Goal: Answer question/provide support

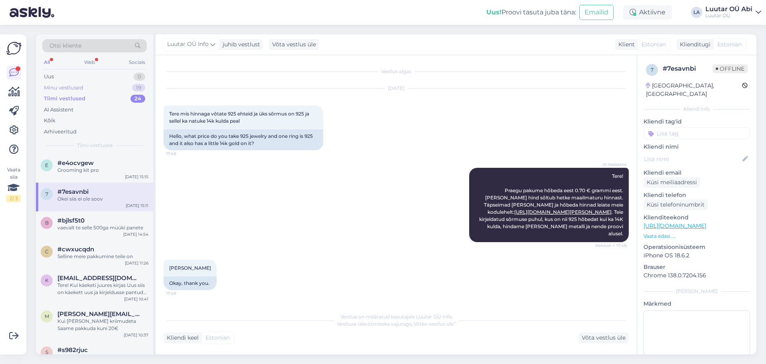
scroll to position [932, 0]
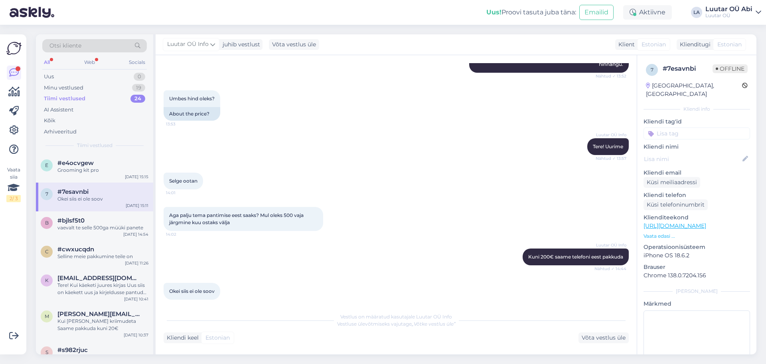
click at [97, 97] on div "Tiimi vestlused 24" at bounding box center [94, 98] width 105 height 11
click at [89, 106] on div "AI Assistent" at bounding box center [94, 109] width 105 height 11
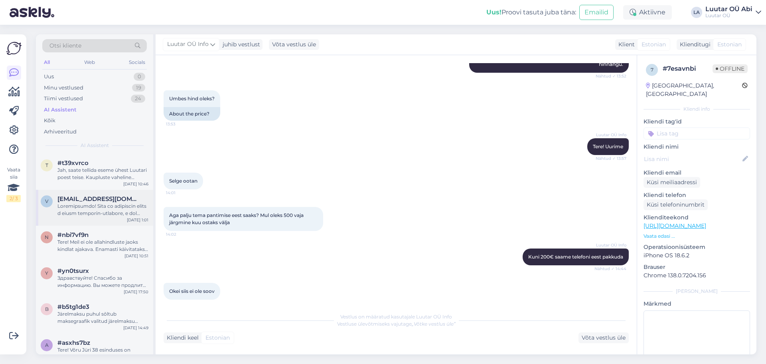
click at [106, 208] on div at bounding box center [102, 209] width 91 height 14
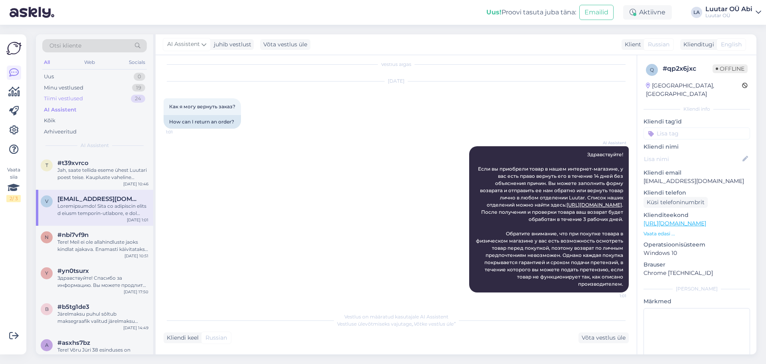
click at [107, 100] on div "Tiimi vestlused 24" at bounding box center [94, 98] width 105 height 11
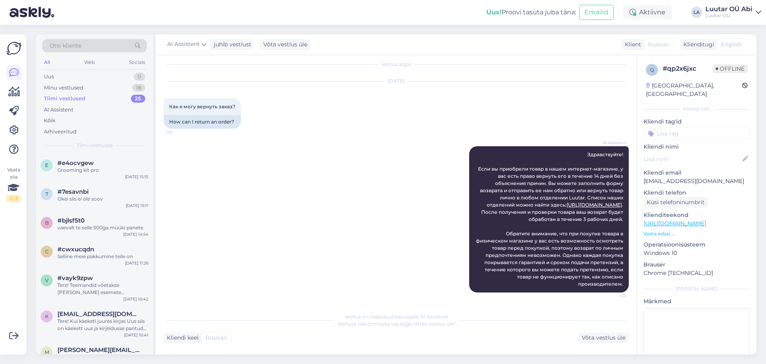
click at [82, 98] on div "Tiimi vestlused" at bounding box center [65, 99] width 42 height 8
click at [75, 110] on div "AI Assistent" at bounding box center [94, 109] width 105 height 11
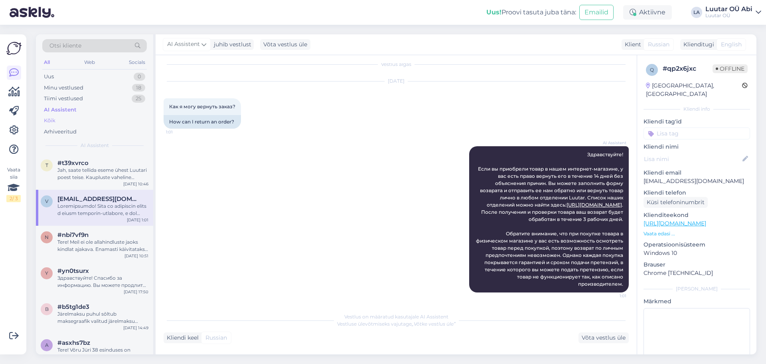
click at [66, 118] on div "Kõik" at bounding box center [94, 120] width 105 height 11
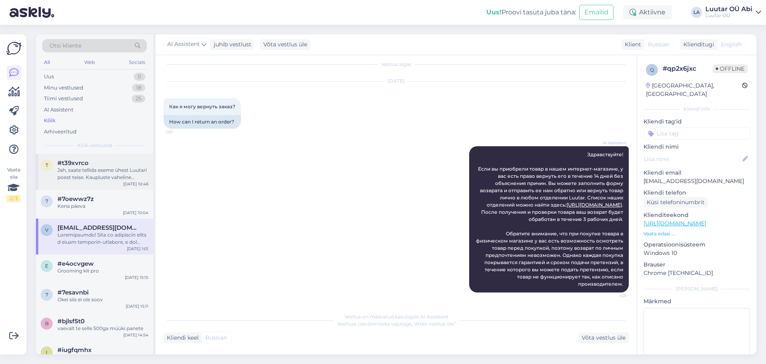
click at [94, 171] on div "Jah, saate tellida eseme ühest Luutari poest teise. Kaupluste vaheline ülekanne…" at bounding box center [102, 173] width 91 height 14
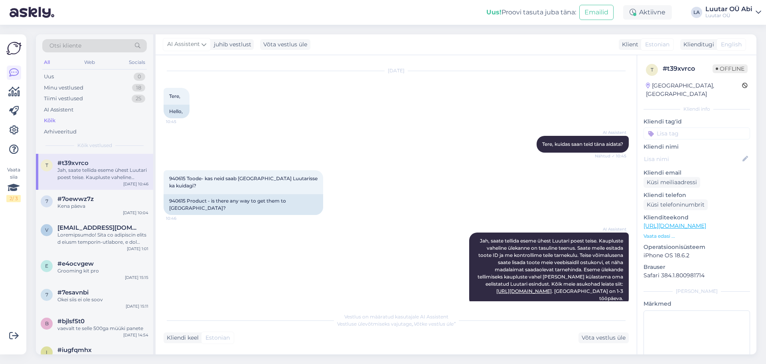
click at [75, 123] on div "Kõik" at bounding box center [94, 120] width 105 height 11
click at [75, 121] on div "Kõik" at bounding box center [94, 120] width 105 height 11
click at [81, 117] on div "Kõik" at bounding box center [94, 120] width 105 height 11
click at [75, 109] on div "AI Assistent" at bounding box center [94, 109] width 105 height 11
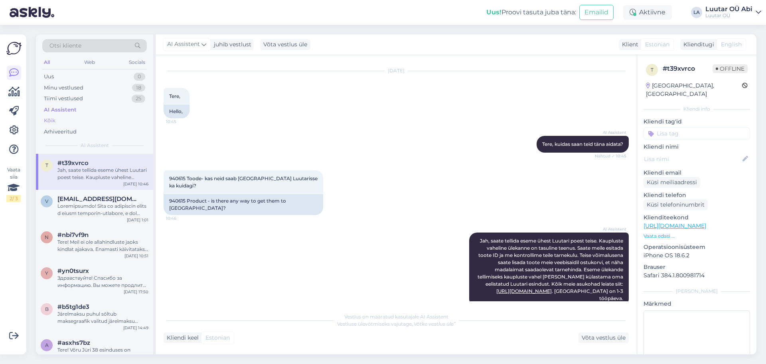
click at [69, 122] on div "Kõik" at bounding box center [94, 120] width 105 height 11
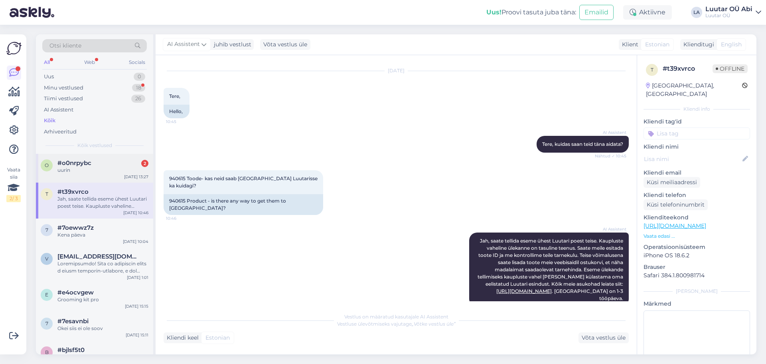
click at [99, 170] on div "uurin" at bounding box center [102, 169] width 91 height 7
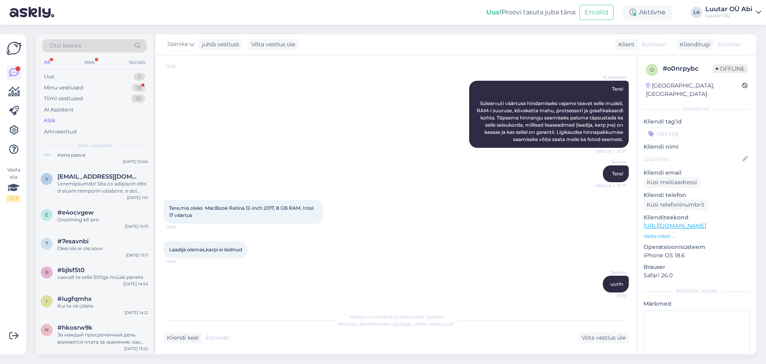
scroll to position [0, 0]
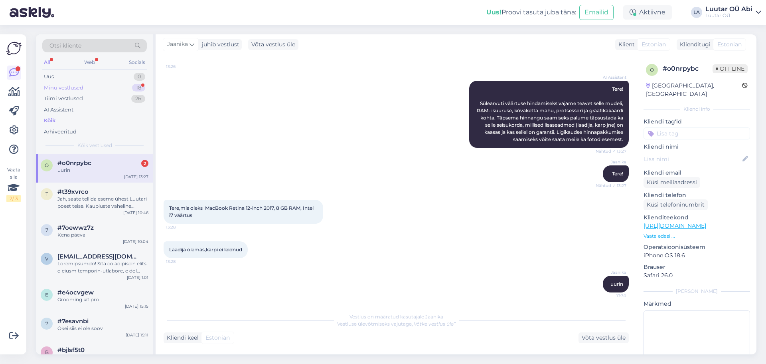
click at [71, 87] on div "Minu vestlused" at bounding box center [64, 88] width 40 height 8
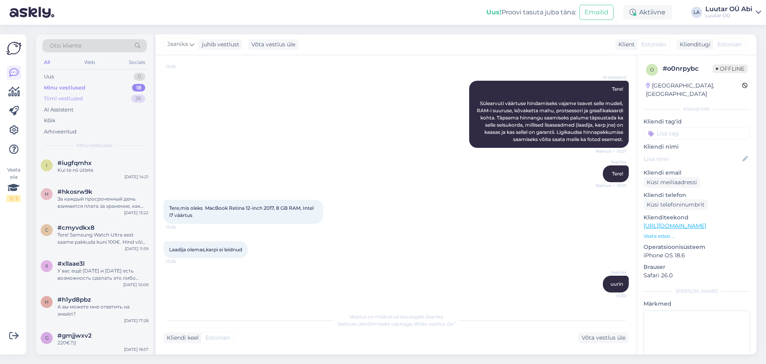
click at [83, 99] on div "Tiimi vestlused 26" at bounding box center [94, 98] width 105 height 11
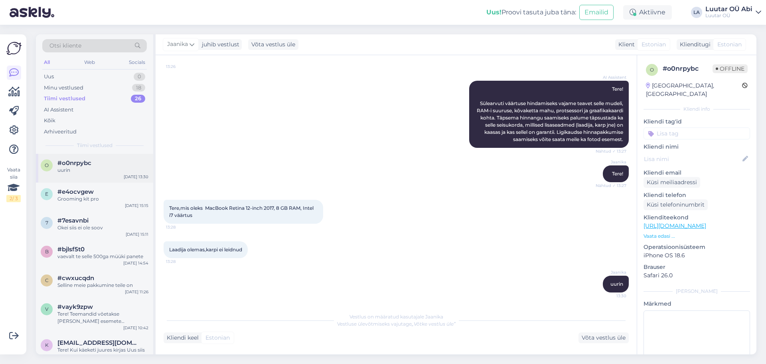
click at [95, 173] on div "uurin" at bounding box center [102, 169] width 91 height 7
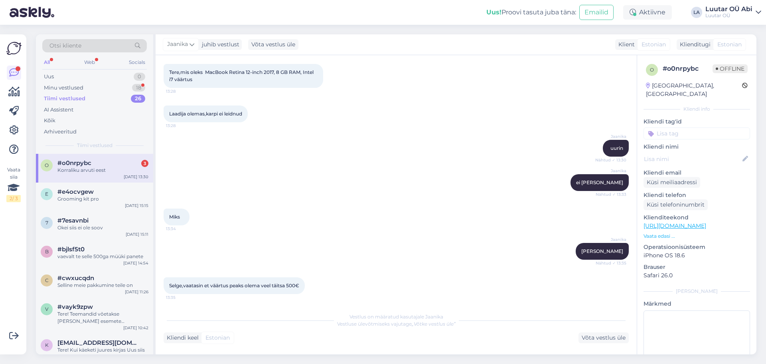
scroll to position [259, 0]
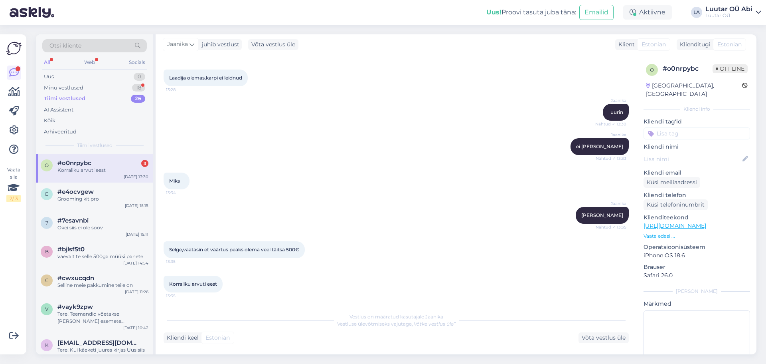
click at [91, 94] on div "Tiimi vestlused 26" at bounding box center [94, 98] width 105 height 11
click at [79, 97] on div "Tiimi vestlused" at bounding box center [65, 99] width 42 height 8
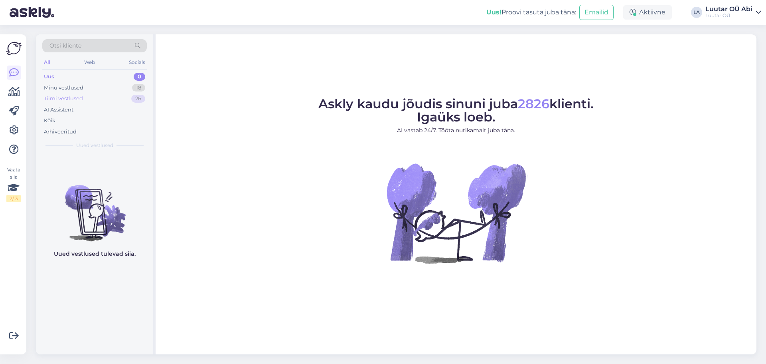
click at [85, 96] on div "Tiimi vestlused 26" at bounding box center [94, 98] width 105 height 11
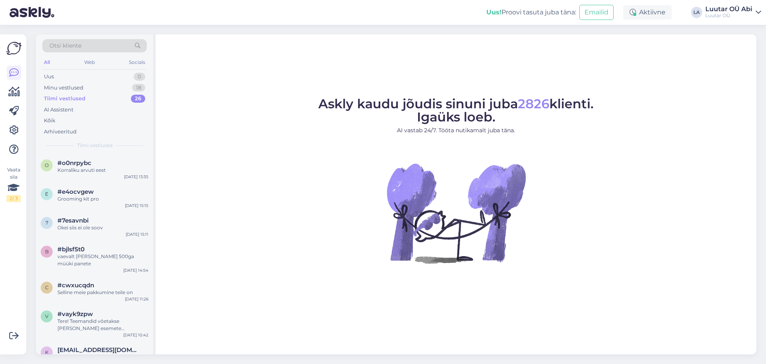
click at [105, 97] on div "Tiimi vestlused 26" at bounding box center [94, 98] width 105 height 11
click at [95, 170] on div "Korraliku arvuti eest" at bounding box center [102, 169] width 91 height 7
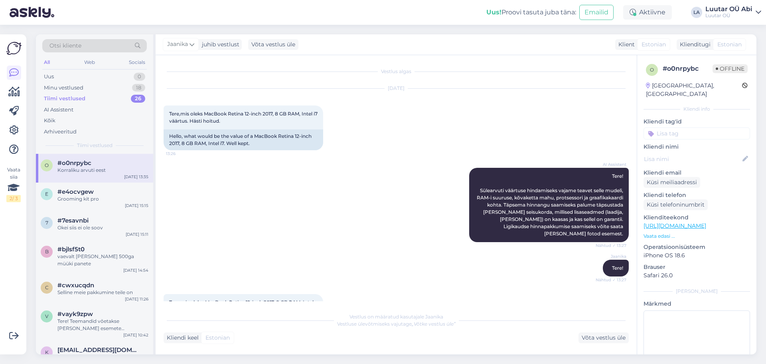
scroll to position [259, 0]
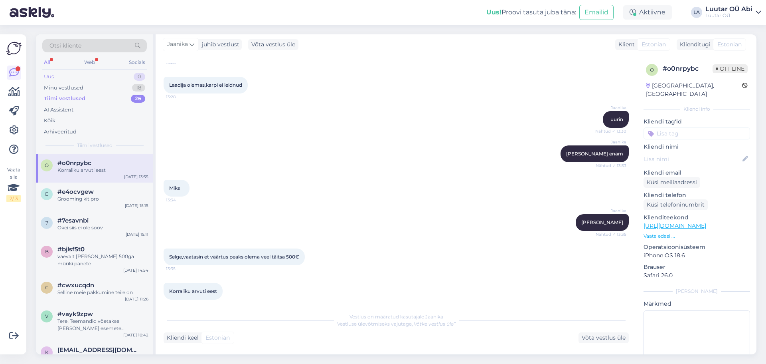
click at [86, 75] on div "Uus 0" at bounding box center [94, 76] width 105 height 11
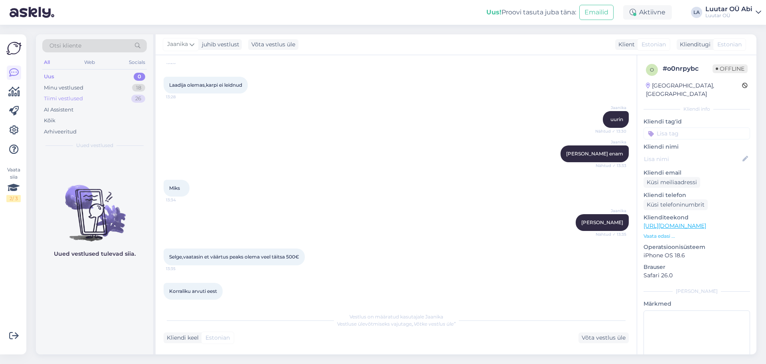
click at [83, 100] on div "Tiimi vestlused 26" at bounding box center [94, 98] width 105 height 11
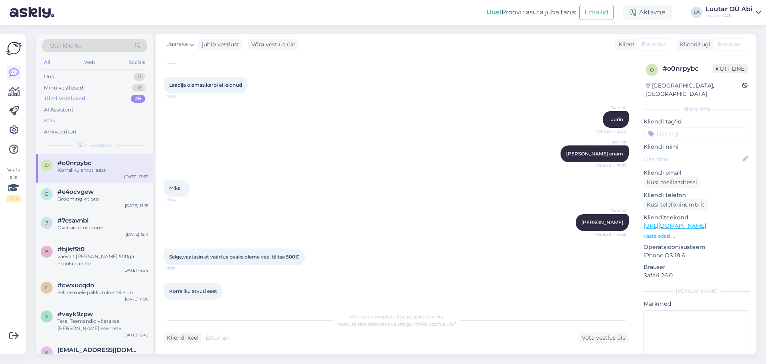
click at [70, 116] on div "Kõik" at bounding box center [94, 120] width 105 height 11
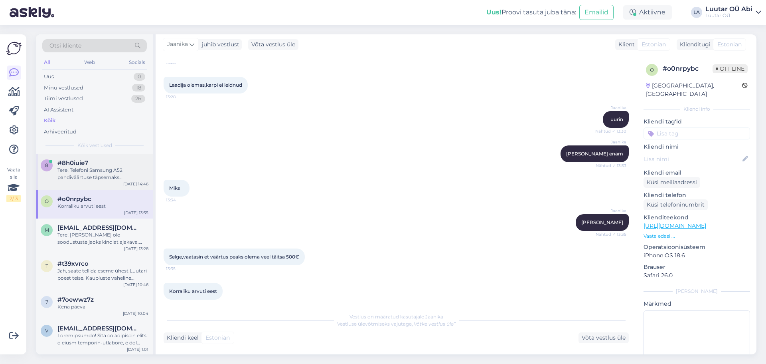
click at [101, 173] on div "Tere! Telefoni Samsung A52 pandiväärtuse täpsemaks hindamiseks vajame lisateave…" at bounding box center [102, 173] width 91 height 14
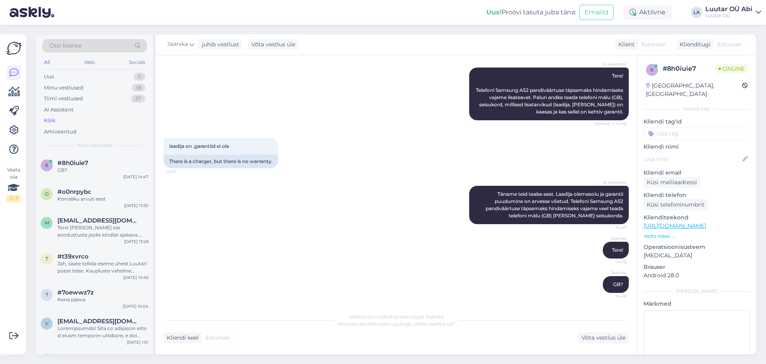
scroll to position [93, 0]
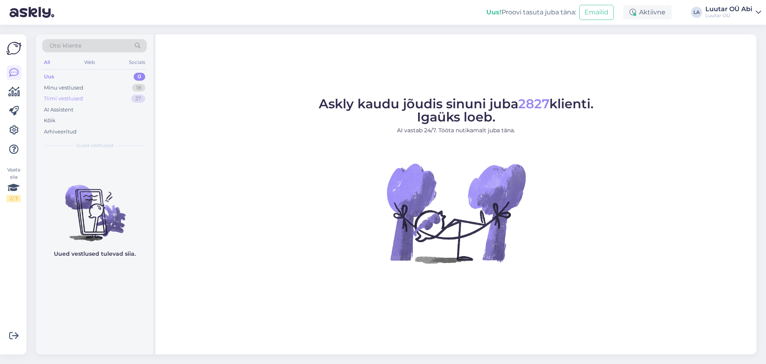
click at [87, 99] on div "Tiimi vestlused 27" at bounding box center [94, 98] width 105 height 11
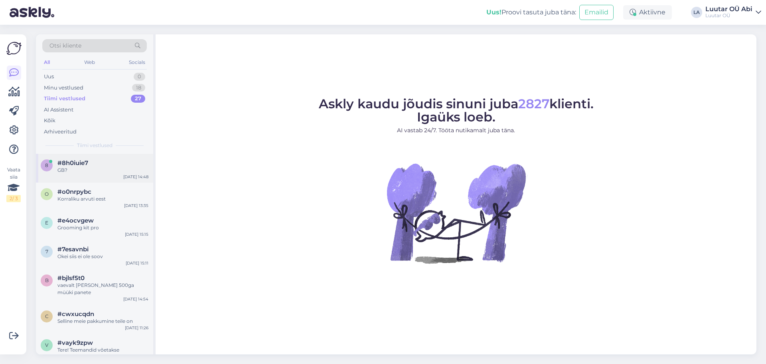
click at [87, 165] on span "#8h0iuie7" at bounding box center [72, 162] width 31 height 7
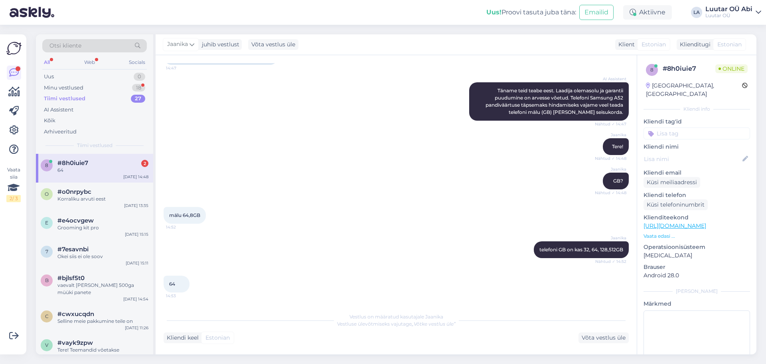
scroll to position [231, 0]
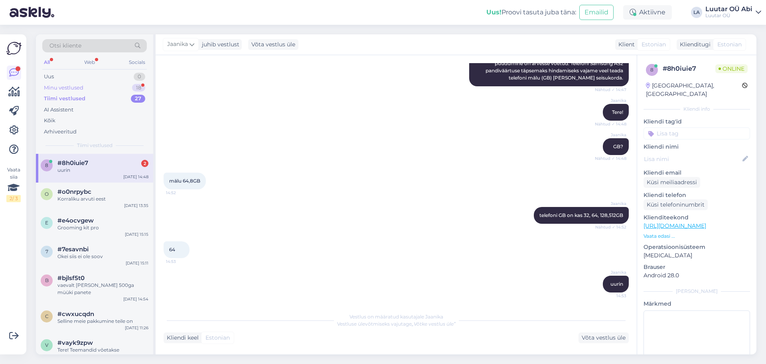
click at [69, 88] on div "Minu vestlused" at bounding box center [64, 88] width 40 height 8
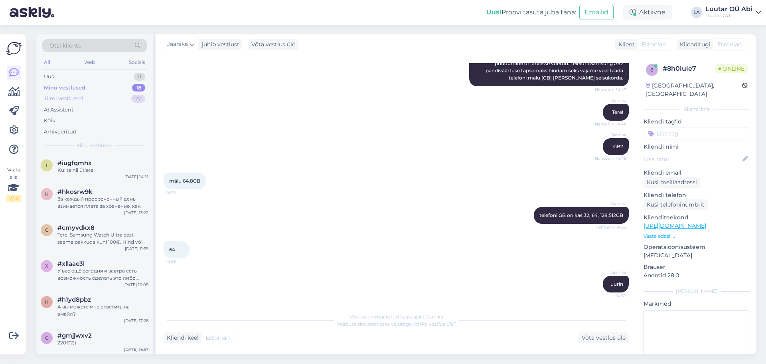
click at [85, 97] on div "Tiimi vestlused 27" at bounding box center [94, 98] width 105 height 11
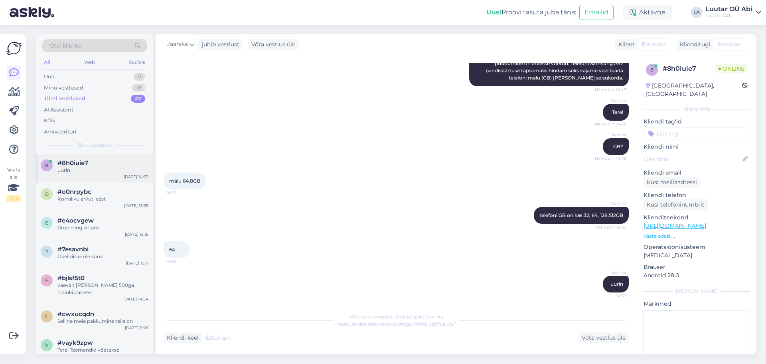
click at [85, 170] on div "uurin" at bounding box center [102, 169] width 91 height 7
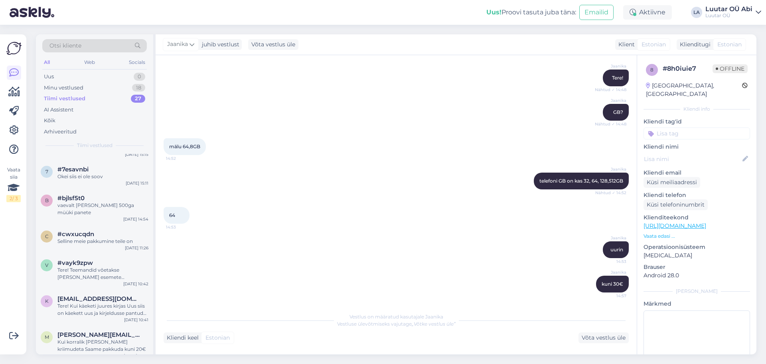
scroll to position [0, 0]
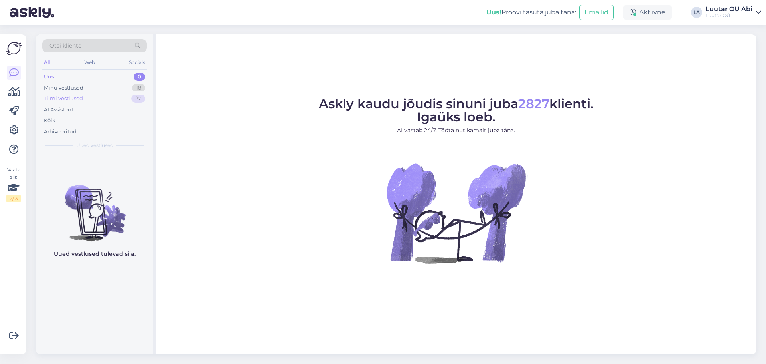
click at [70, 101] on div "Tiimi vestlused" at bounding box center [63, 99] width 39 height 8
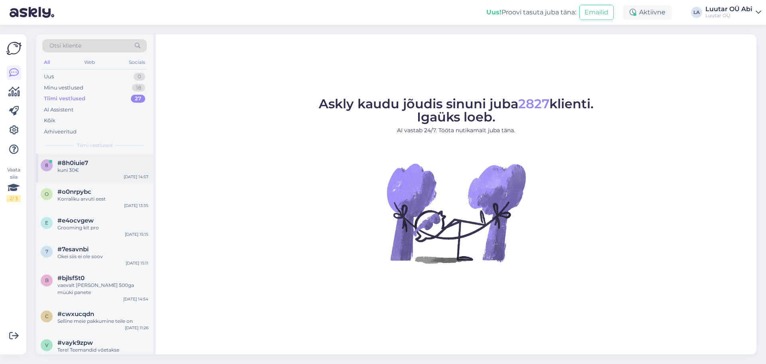
click at [99, 164] on div "#8h0iuie7" at bounding box center [102, 162] width 91 height 7
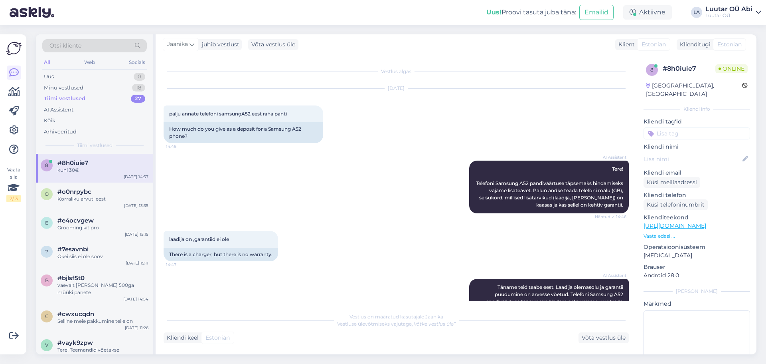
scroll to position [265, 0]
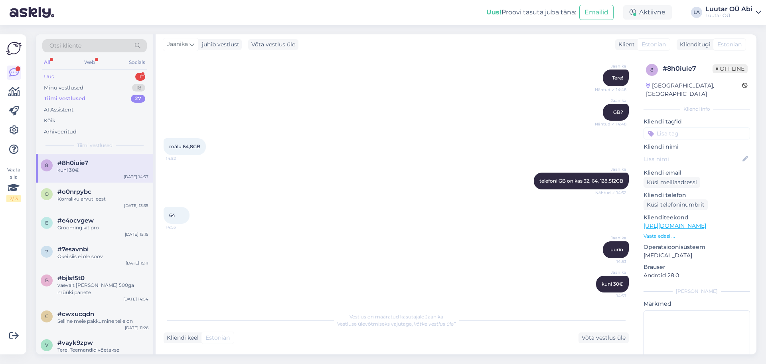
click at [65, 74] on div "Uus 1" at bounding box center [94, 76] width 105 height 11
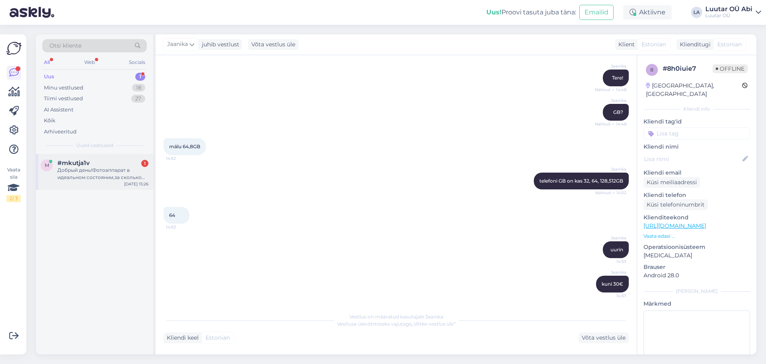
click at [99, 171] on div "Добрый день!Фотоаппарат в идеальном состоянии,за сколько возьмете?Canon EOS R50…" at bounding box center [102, 173] width 91 height 14
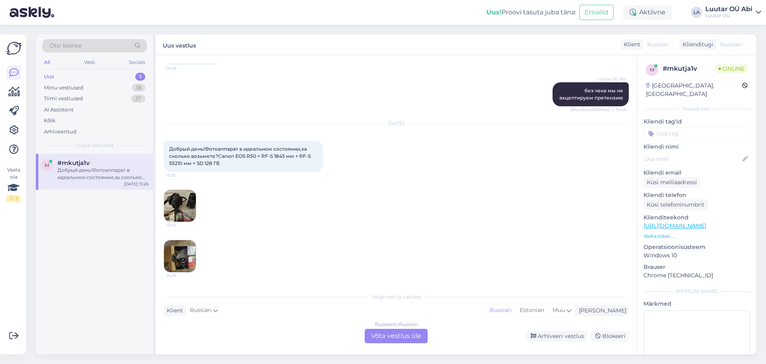
scroll to position [892, 0]
click at [388, 330] on div "Russian to Russian Võta vestlus üle" at bounding box center [396, 335] width 63 height 14
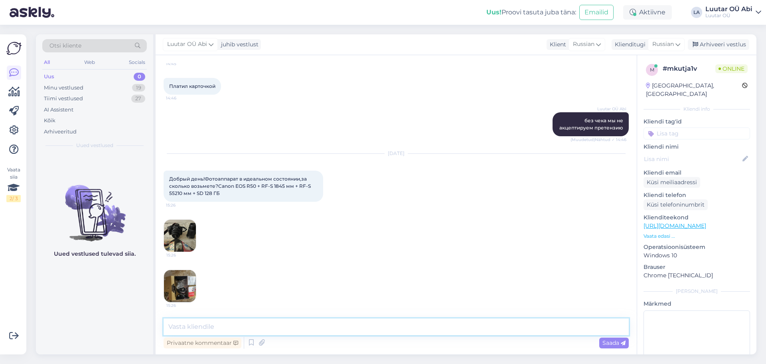
click at [263, 324] on textarea at bounding box center [396, 326] width 465 height 17
type textarea "P"
click at [263, 344] on icon at bounding box center [261, 342] width 11 height 12
click at [253, 344] on icon at bounding box center [252, 342] width 10 height 12
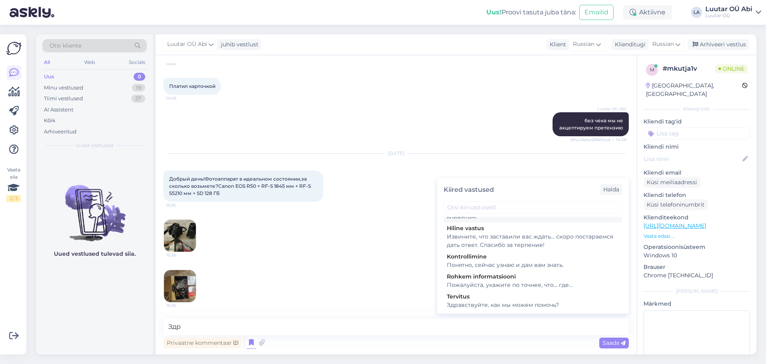
scroll to position [51, 0]
click at [263, 328] on textarea "Здр" at bounding box center [396, 326] width 465 height 17
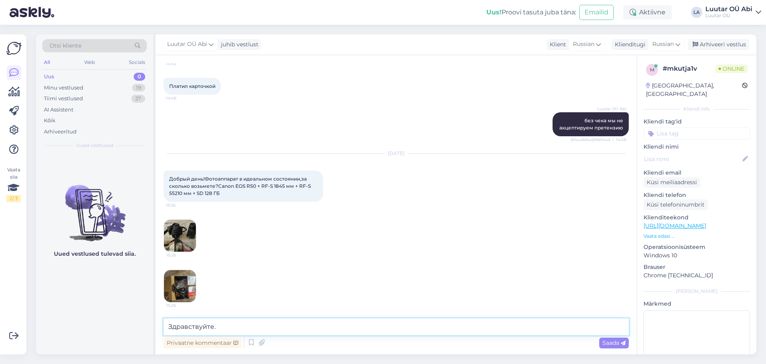
type textarea "Здравствуйте."
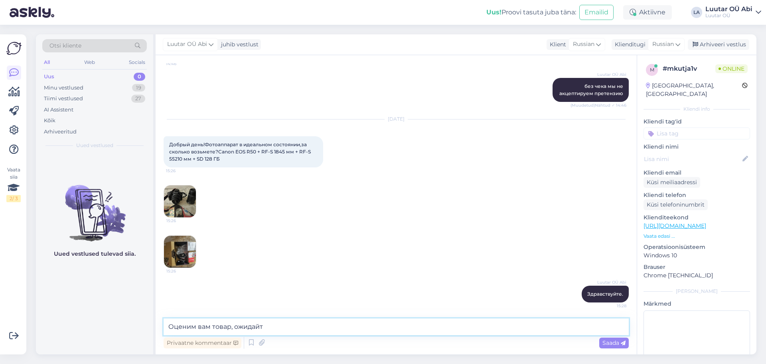
type textarea "Оценим вам товар, ожидайте"
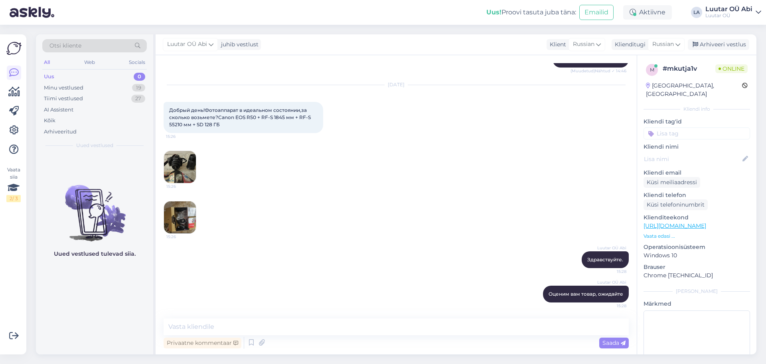
click at [187, 167] on img at bounding box center [180, 167] width 32 height 32
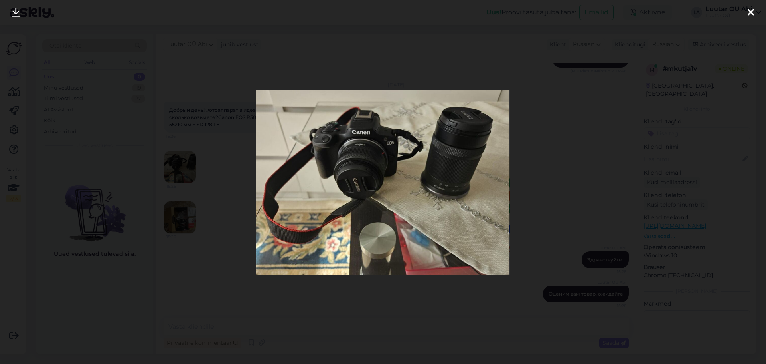
drag, startPoint x: 384, startPoint y: 124, endPoint x: 15, endPoint y: 12, distance: 385.0
click at [15, 12] on icon at bounding box center [16, 13] width 8 height 10
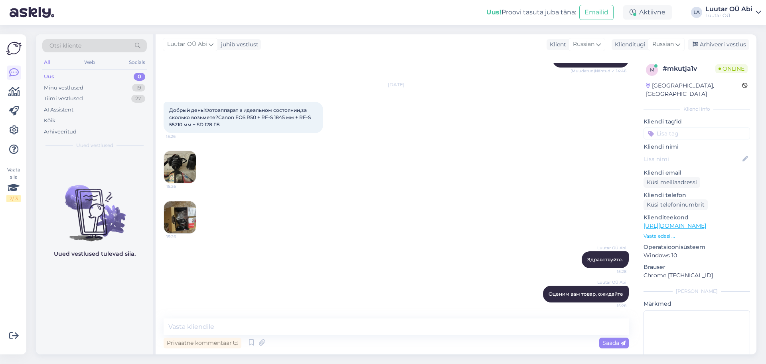
click at [180, 226] on img at bounding box center [180, 217] width 32 height 32
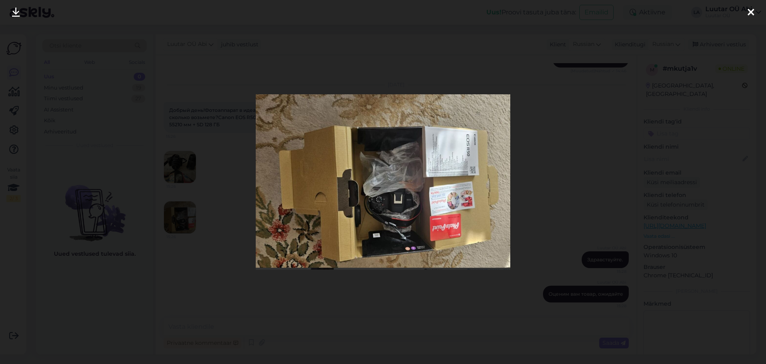
click at [19, 12] on icon at bounding box center [16, 13] width 8 height 10
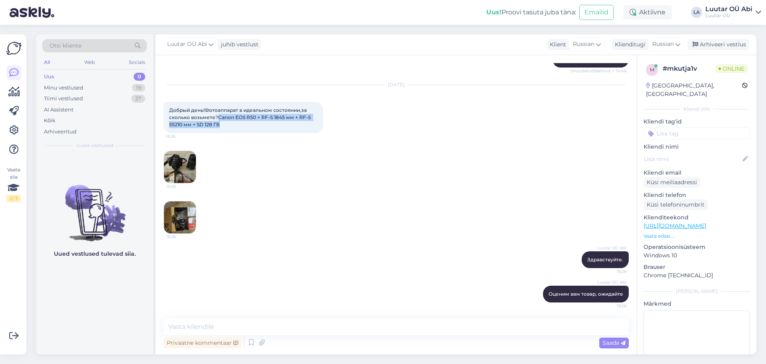
drag, startPoint x: 222, startPoint y: 130, endPoint x: 217, endPoint y: 119, distance: 12.3
click at [217, 119] on div "Добрый день!Фотоаппарат в идеальном состоянии,за сколько возьмете?Canon EOS R50…" at bounding box center [244, 117] width 160 height 31
copy span "Canon EOS R50 + RF-S 1845 мм + RF-S 55210 мм + SD 128 ГБ"
click at [269, 127] on div "Добрый день!Фотоаппарат в идеальном состоянии,за сколько возьмете?Canon EOS R50…" at bounding box center [244, 117] width 160 height 31
click at [70, 87] on div "Minu vestlused" at bounding box center [64, 88] width 40 height 8
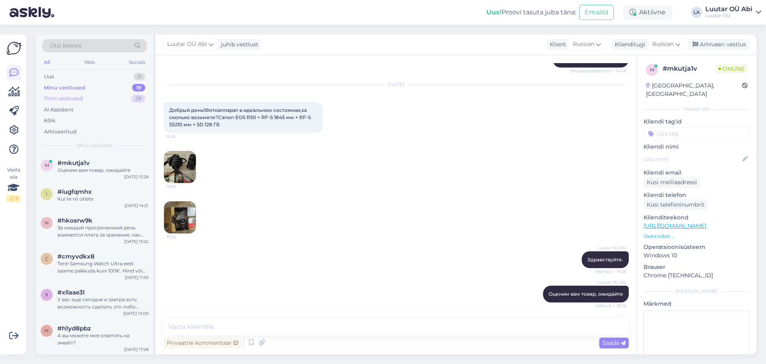
click at [91, 99] on div "Tiimi vestlused 28" at bounding box center [94, 98] width 105 height 11
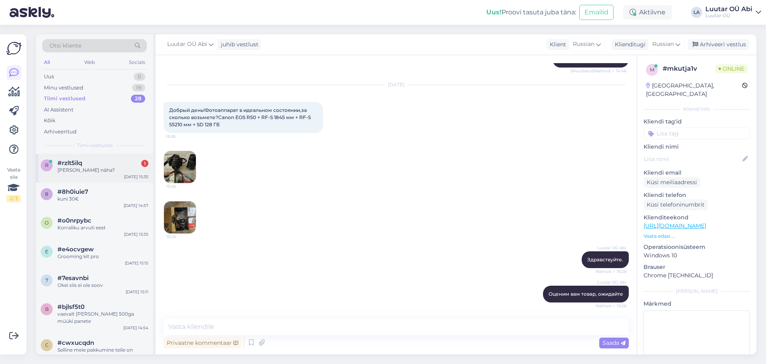
click at [108, 165] on div "#rzlt5ilq 1" at bounding box center [102, 162] width 91 height 7
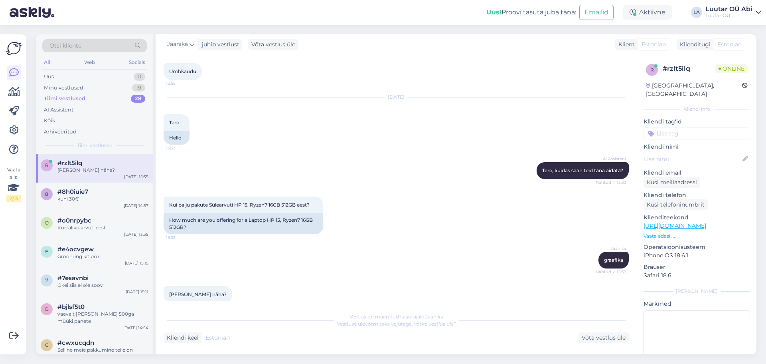
scroll to position [456, 0]
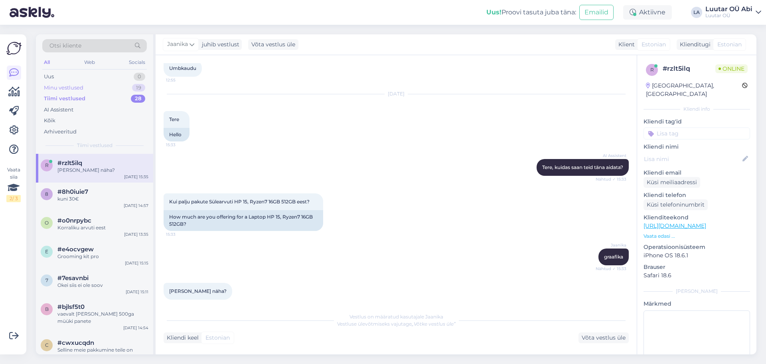
click at [82, 85] on div "Minu vestlused" at bounding box center [64, 88] width 40 height 8
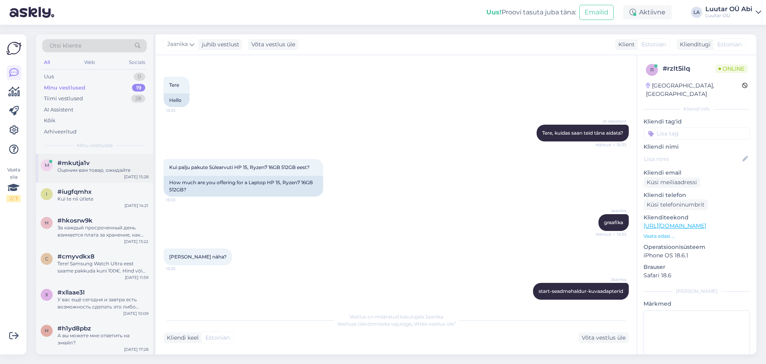
click at [101, 170] on div "Оценим вам товар, ожидайте" at bounding box center [102, 169] width 91 height 7
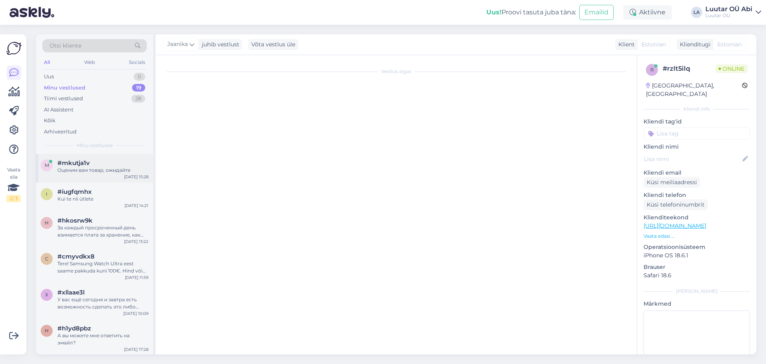
scroll to position [931, 0]
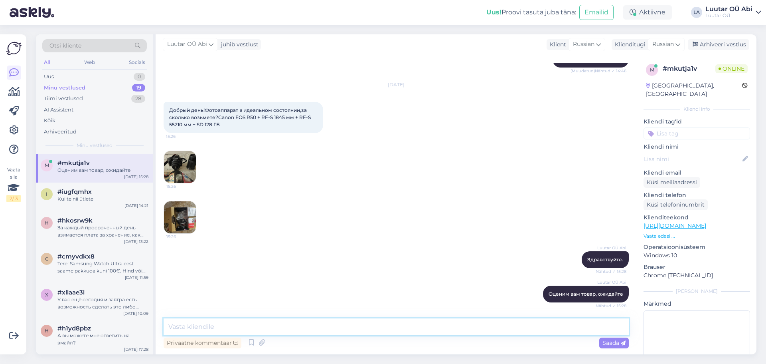
click at [230, 323] on textarea at bounding box center [396, 326] width 465 height 17
type textarea "За данный товар можем предложить до 300 евро."
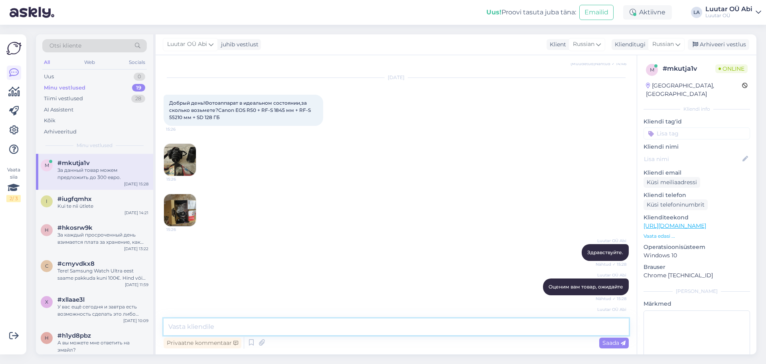
scroll to position [966, 0]
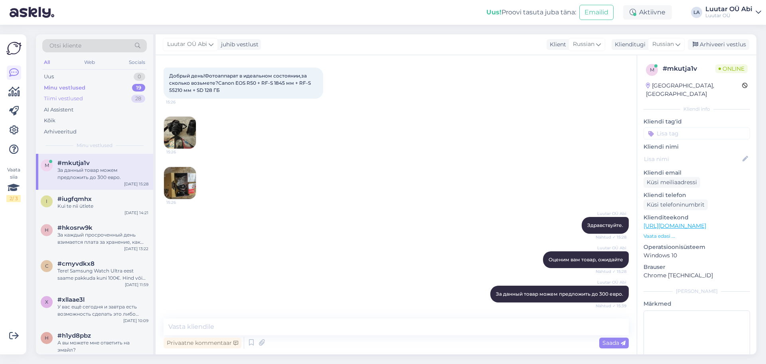
click at [93, 97] on div "Tiimi vestlused 28" at bounding box center [94, 98] width 105 height 11
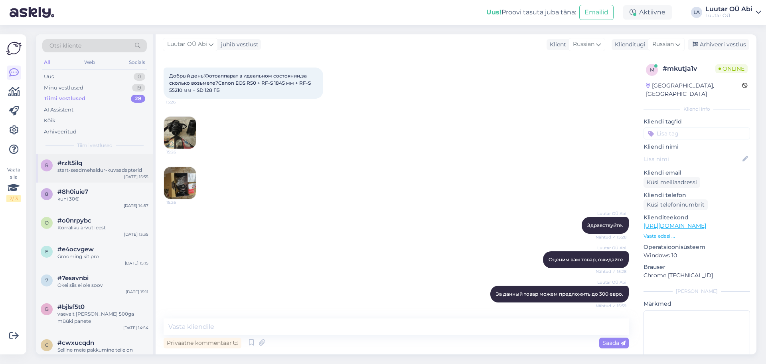
click at [89, 168] on div "start-seadmehaldur-kuvaadapterid" at bounding box center [102, 169] width 91 height 7
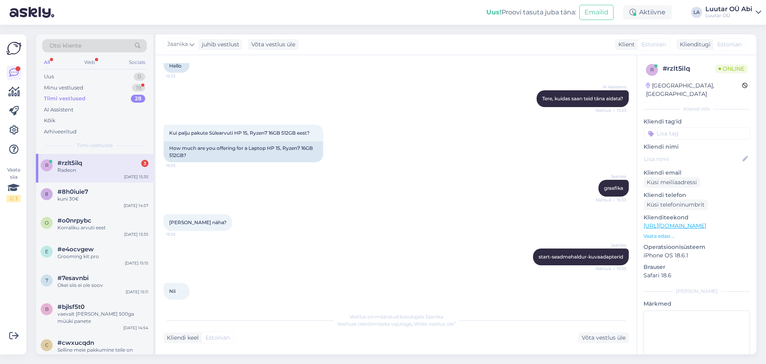
scroll to position [593, 0]
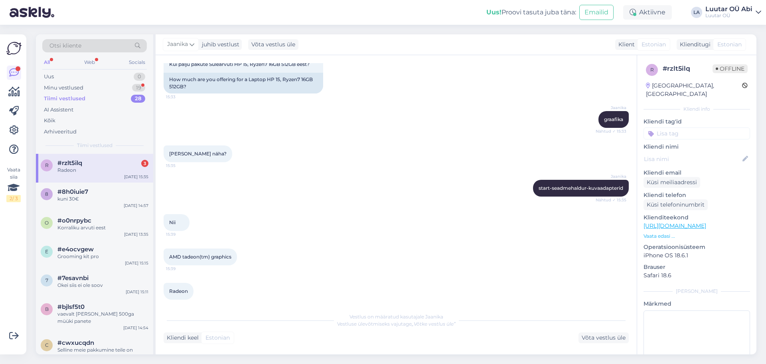
click at [89, 96] on div "Tiimi vestlused 28" at bounding box center [94, 98] width 105 height 11
click at [68, 104] on div "AI Assistent" at bounding box center [94, 109] width 105 height 11
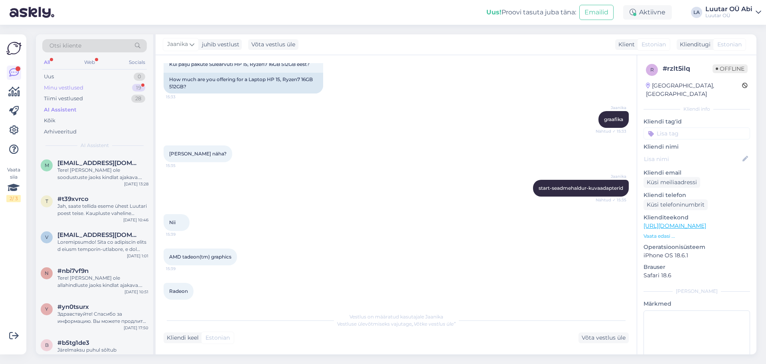
click at [66, 92] on div "Minu vestlused 19" at bounding box center [94, 87] width 105 height 11
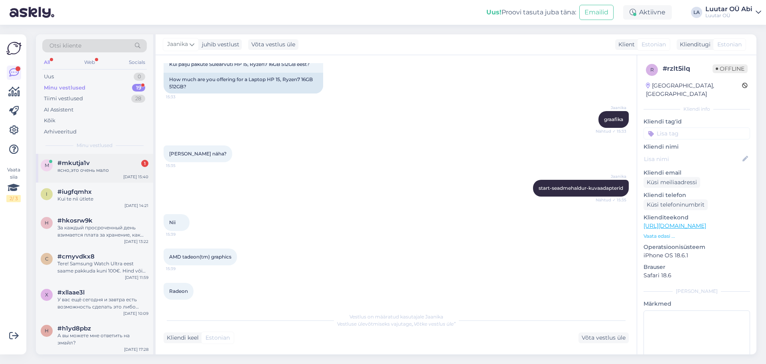
click at [93, 167] on div "ясно,это очень мало" at bounding box center [102, 169] width 91 height 7
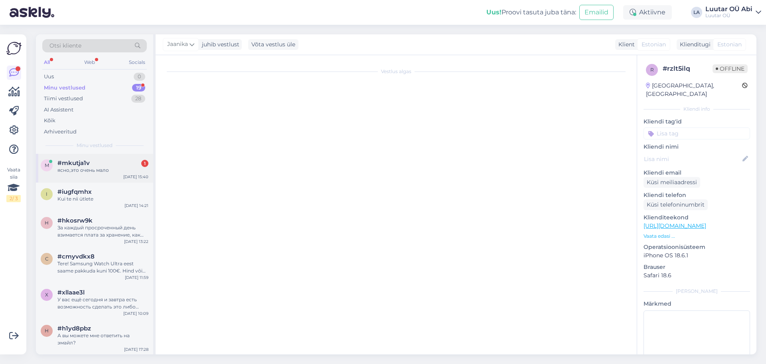
scroll to position [1000, 0]
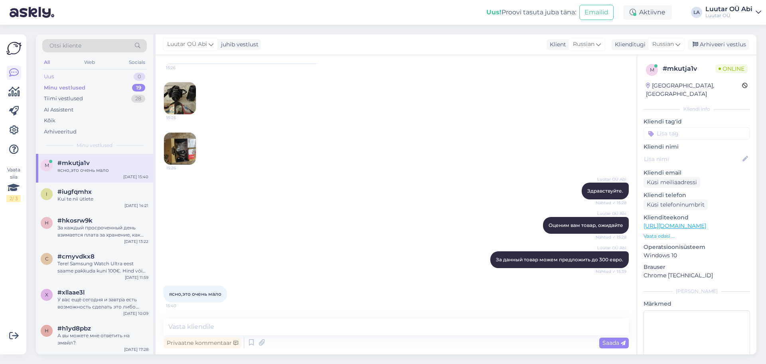
click at [72, 74] on div "Uus 0" at bounding box center [94, 76] width 105 height 11
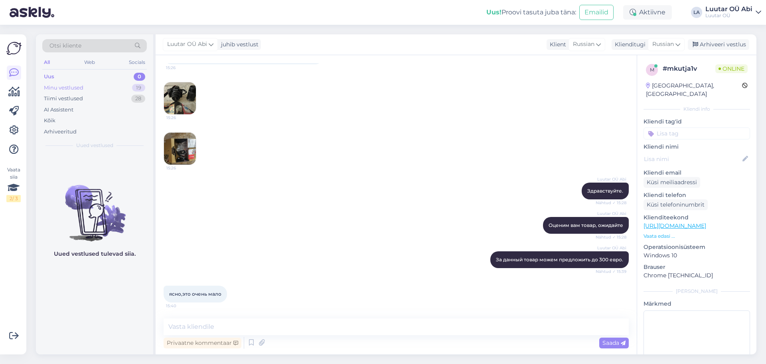
click at [79, 87] on div "Minu vestlused" at bounding box center [64, 88] width 40 height 8
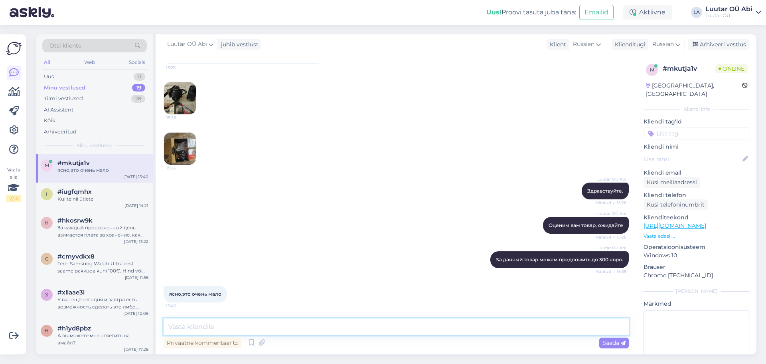
click at [217, 328] on textarea at bounding box center [396, 326] width 465 height 17
type textarea "В таком случае можем предложить вам поставить ваш товар на комиссию"
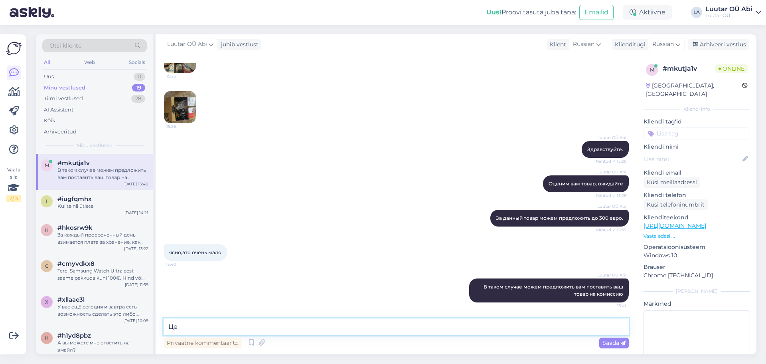
type textarea "Ц"
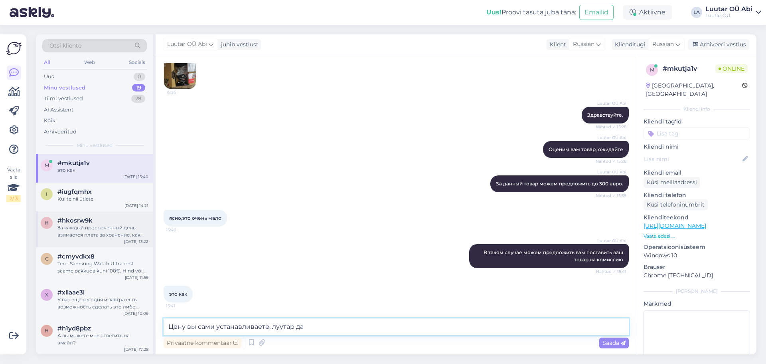
scroll to position [1076, 0]
type textarea "Цену вы сами устанавливаете, луутар давит свою комиссию 30%"
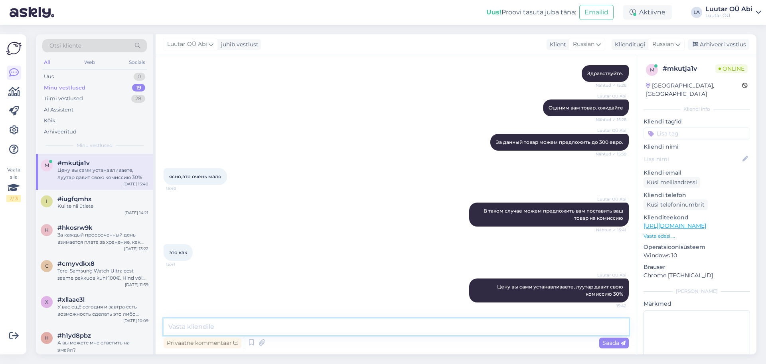
click at [228, 325] on textarea at bounding box center [396, 326] width 465 height 17
type textarea "1 евро договор стоит. 90 дней находится у нас в продаже. В интернет магазине/на…"
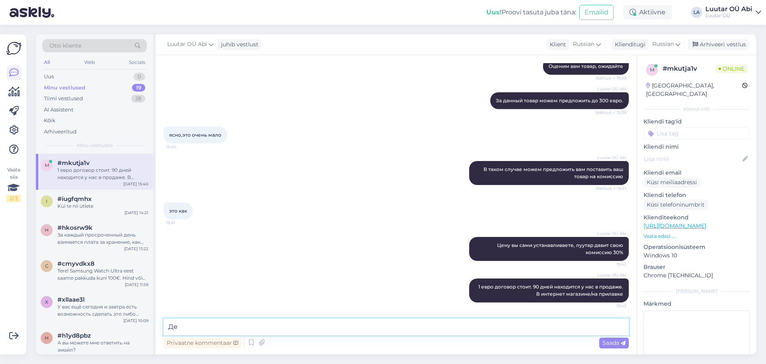
type textarea "Д"
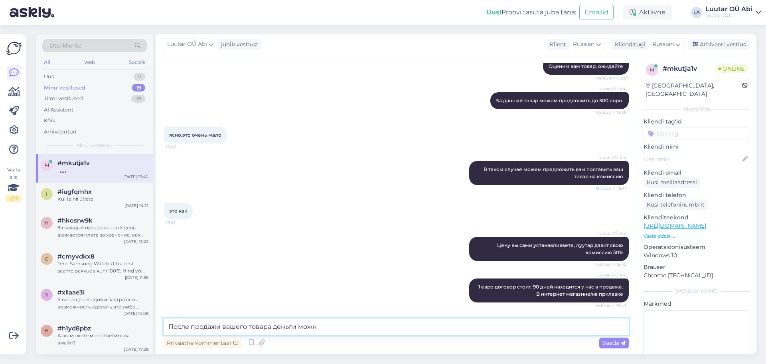
scroll to position [1193, 0]
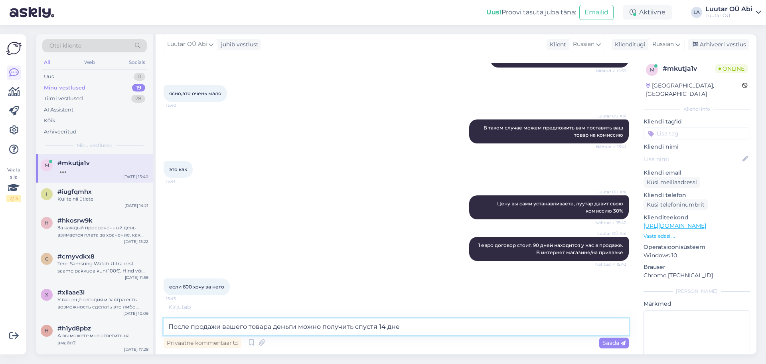
type textarea "После продажи вашего товара деньги можно получить спустя 14 дней"
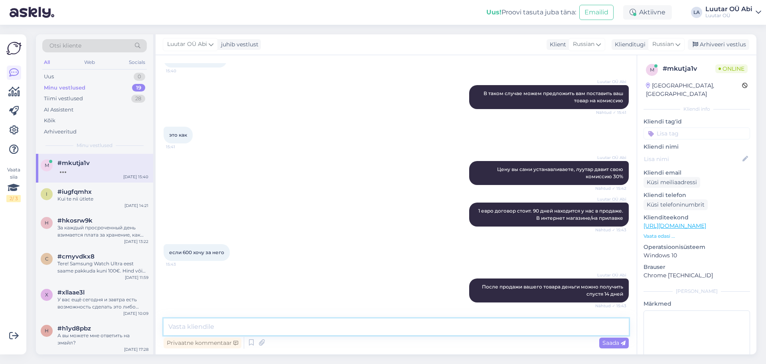
scroll to position [1235, 0]
drag, startPoint x: 194, startPoint y: 248, endPoint x: 188, endPoint y: 251, distance: 7.1
click at [188, 251] on span "если 600 хочу за него" at bounding box center [196, 252] width 55 height 6
click at [218, 326] on textarea at bounding box center [396, 326] width 465 height 17
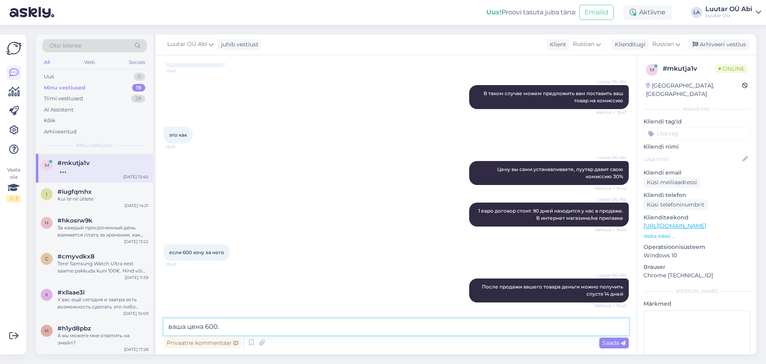
click at [168, 326] on textarea "ваша цена 600." at bounding box center [396, 326] width 465 height 17
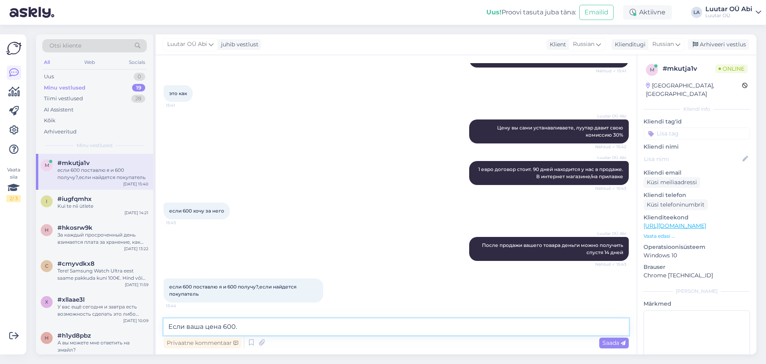
click at [257, 329] on textarea "Если ваша цена 600." at bounding box center [396, 326] width 465 height 17
type textarea "Если ваша цена 600. У нас будет продаваться за 780."
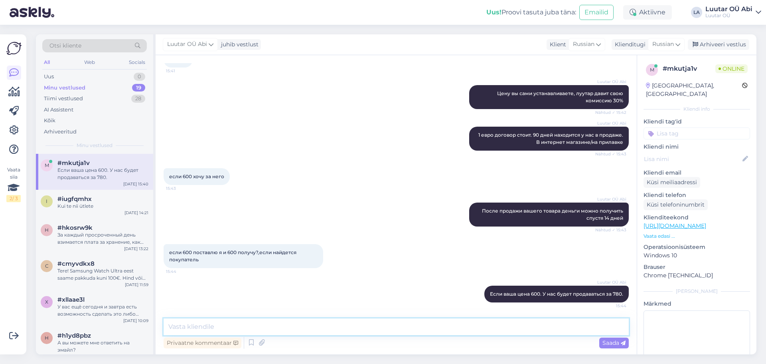
click at [248, 326] on textarea at bounding box center [396, 326] width 465 height 17
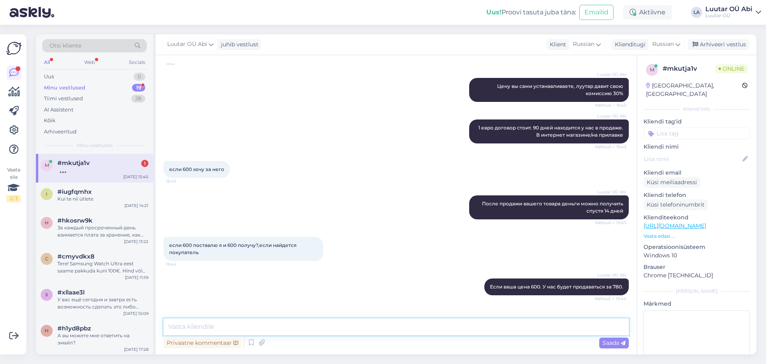
scroll to position [1359, 0]
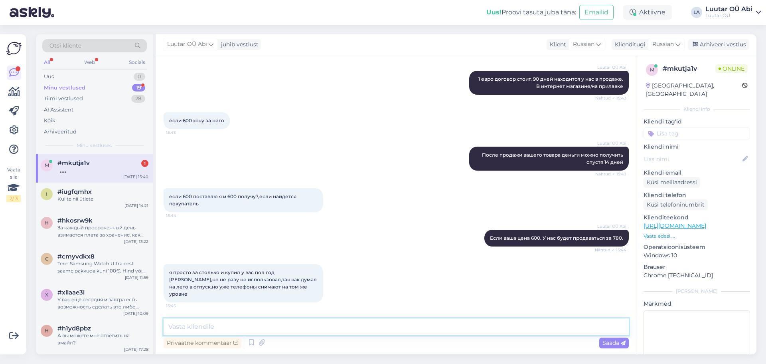
click at [213, 324] on textarea at bounding box center [396, 326] width 465 height 17
paste textarea "https://www.luutar.ee/komissionnaja-prodaza"
type textarea "https://www.luutar.ee/komissionnaja-prodaza"
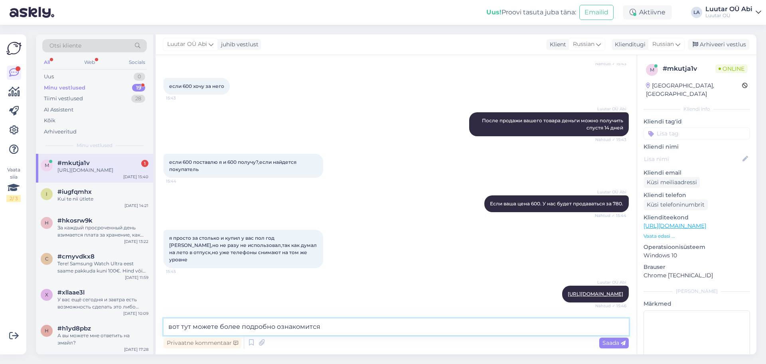
type textarea "вот тут можете более подробно ознакомится"
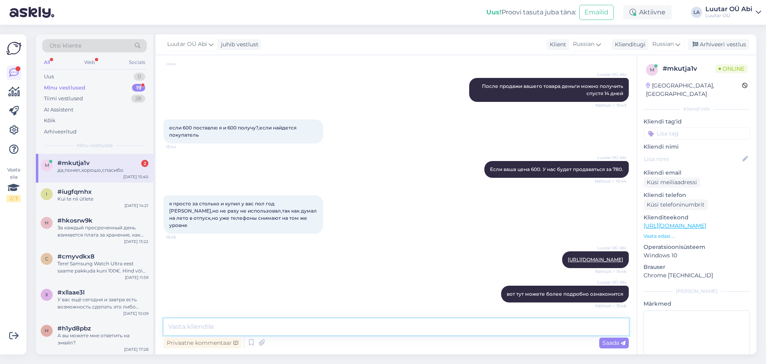
scroll to position [1462, 0]
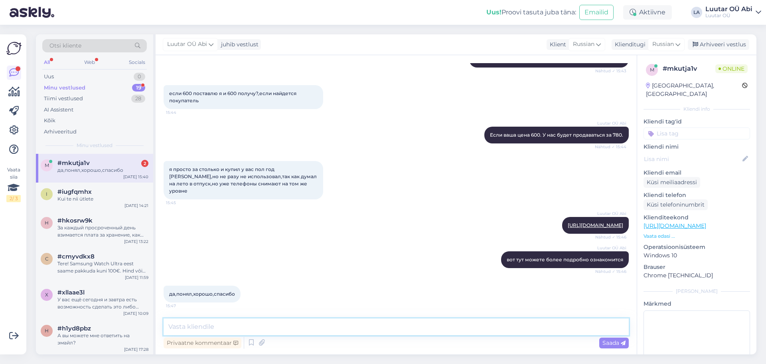
click at [224, 325] on textarea at bounding box center [396, 326] width 465 height 17
type textarea "Хорошего вечера."
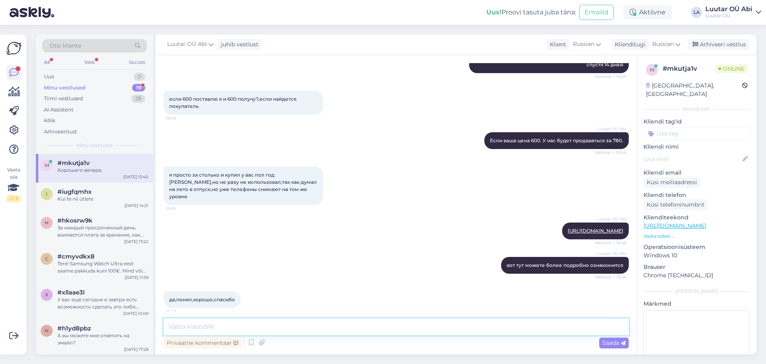
scroll to position [1496, 0]
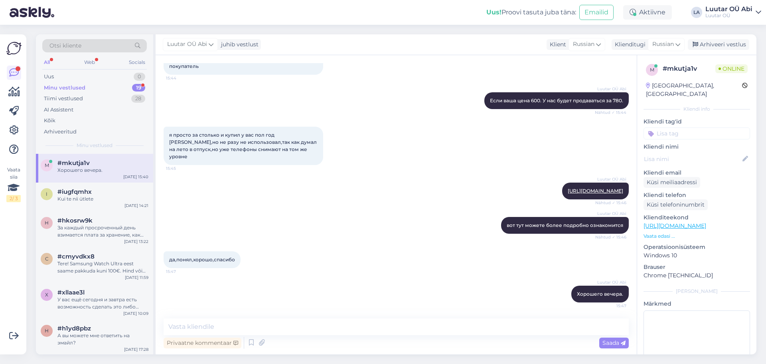
click at [82, 86] on div "Minu vestlused" at bounding box center [65, 88] width 42 height 8
click at [82, 98] on div "Tiimi vestlused" at bounding box center [63, 99] width 39 height 8
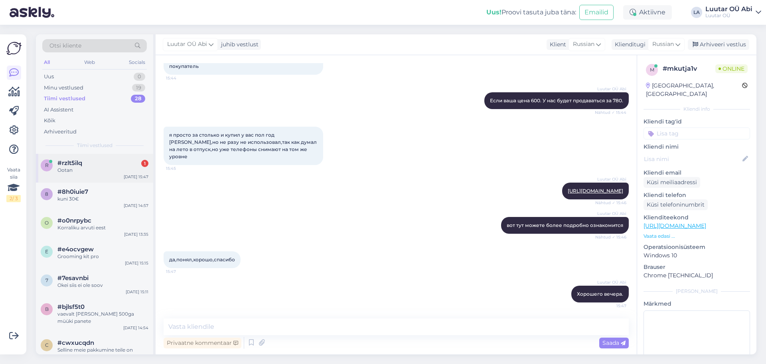
click at [89, 164] on div "#rzlt5ilq 1" at bounding box center [102, 162] width 91 height 7
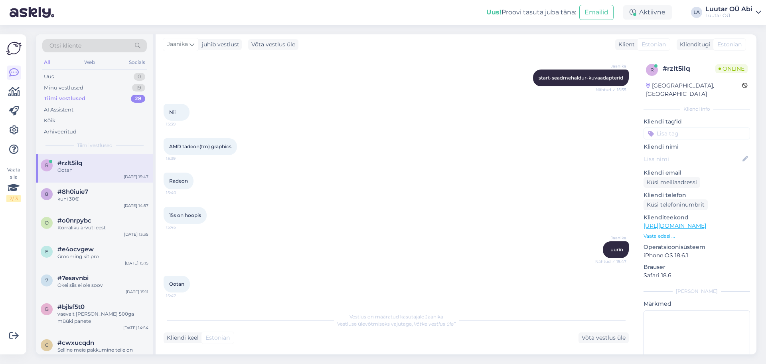
scroll to position [696, 0]
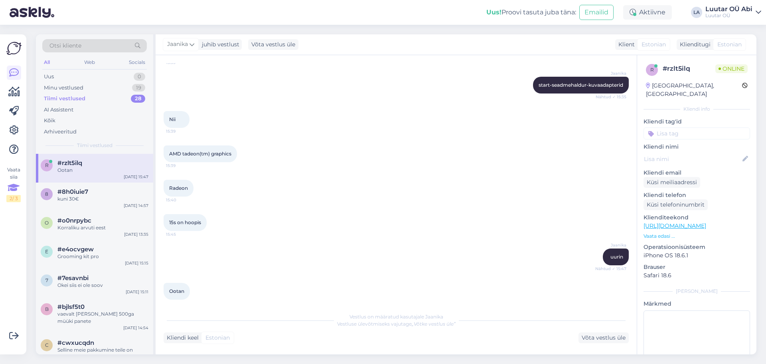
click at [9, 194] on icon at bounding box center [14, 187] width 12 height 14
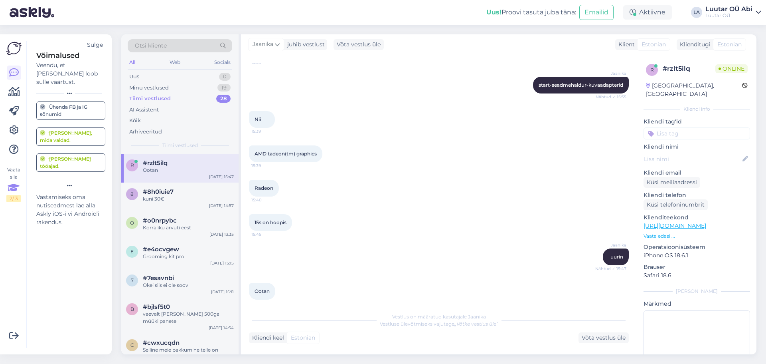
click at [9, 194] on icon at bounding box center [14, 187] width 12 height 14
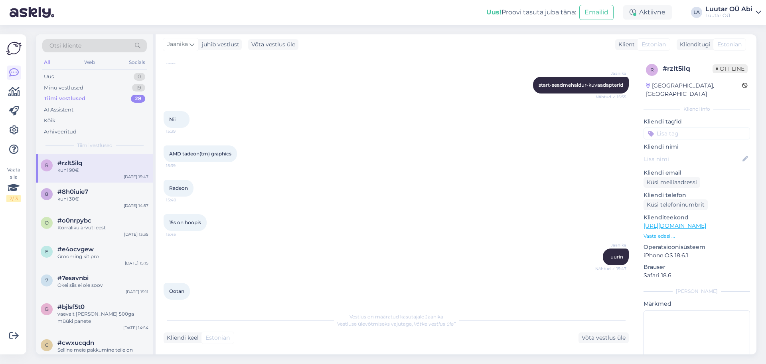
scroll to position [730, 0]
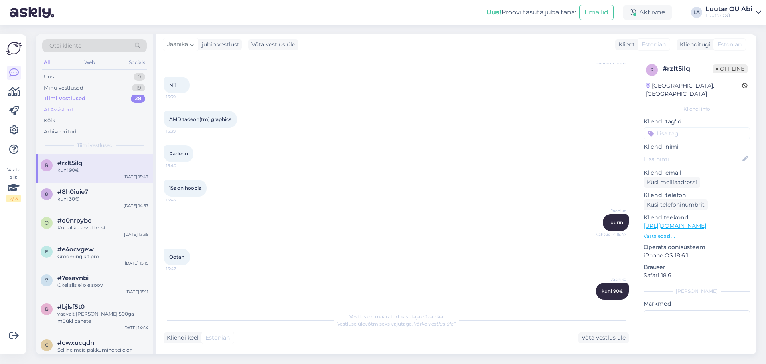
click at [91, 113] on div "AI Assistent" at bounding box center [94, 109] width 105 height 11
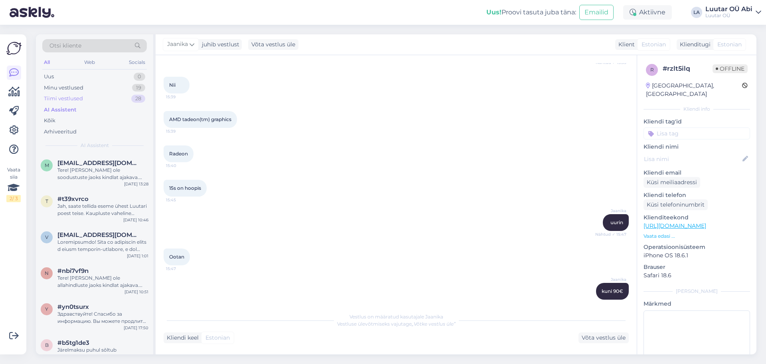
click at [85, 95] on div "Tiimi vestlused 28" at bounding box center [94, 98] width 105 height 11
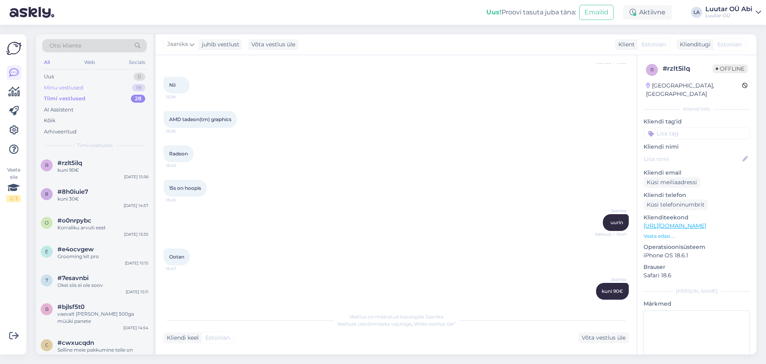
click at [81, 85] on div "Minu vestlused" at bounding box center [64, 88] width 40 height 8
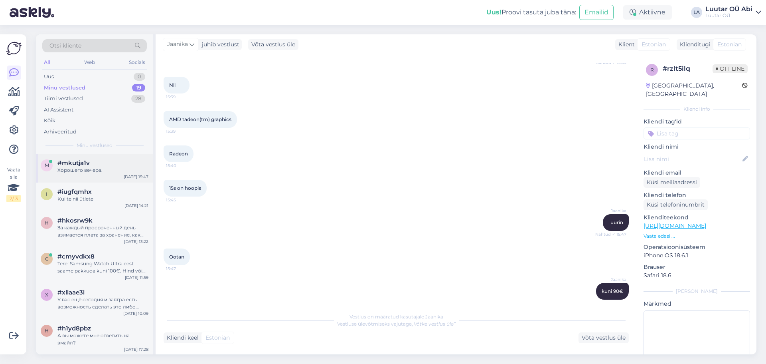
click at [104, 166] on div "Хорошего вечера." at bounding box center [102, 169] width 91 height 7
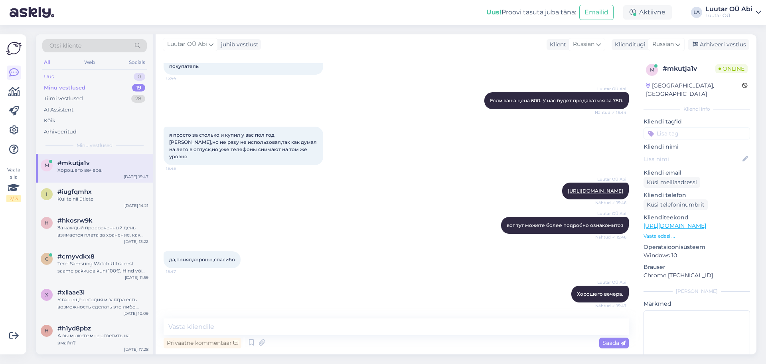
click at [96, 75] on div "Uus 0" at bounding box center [94, 76] width 105 height 11
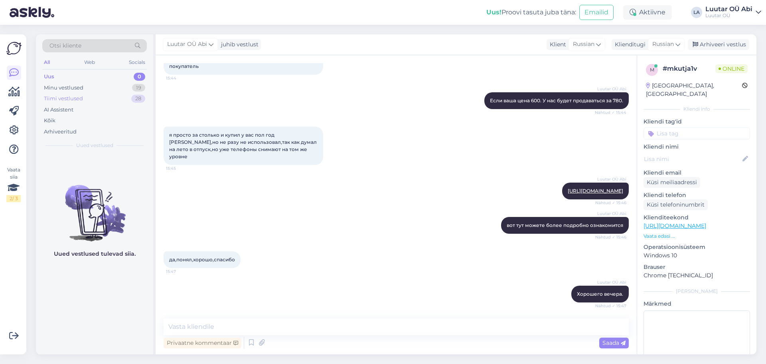
click at [91, 98] on div "Tiimi vestlused 28" at bounding box center [94, 98] width 105 height 11
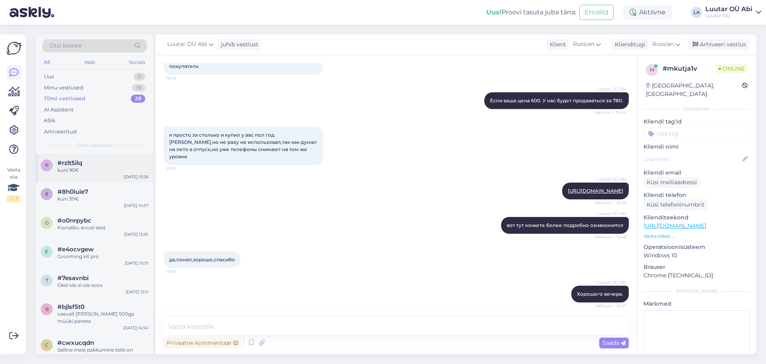
click at [93, 172] on div "kuni 90€" at bounding box center [102, 169] width 91 height 7
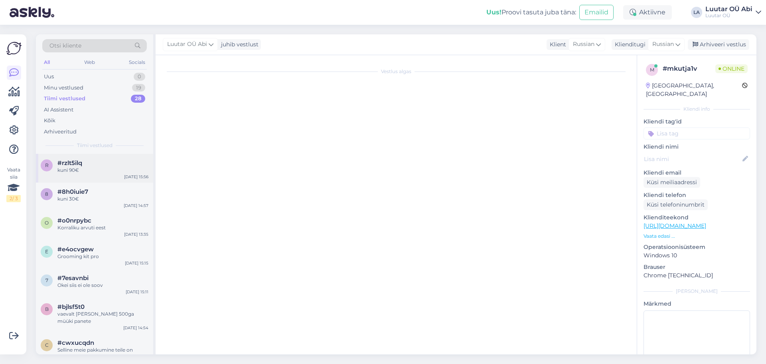
scroll to position [730, 0]
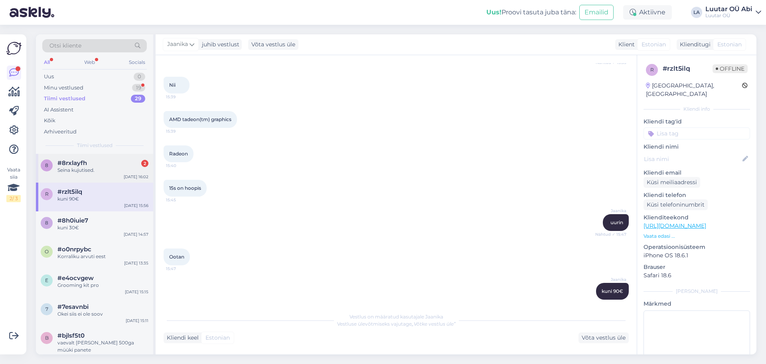
click at [109, 171] on div "Seina kujutised." at bounding box center [102, 169] width 91 height 7
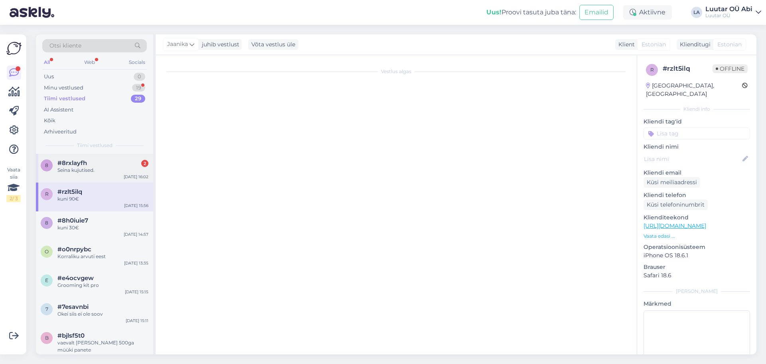
scroll to position [81, 0]
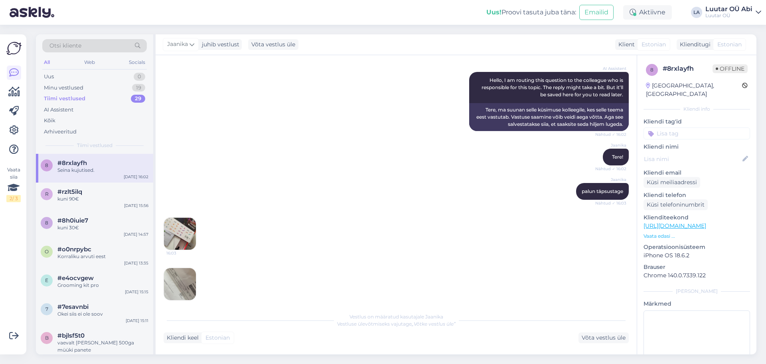
click at [186, 228] on img at bounding box center [180, 234] width 32 height 32
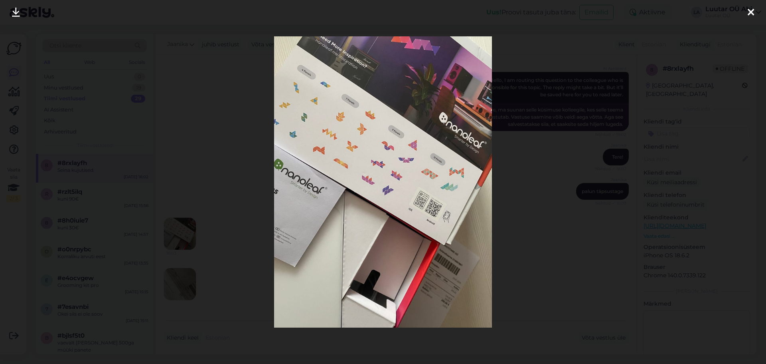
click at [533, 190] on div at bounding box center [383, 182] width 766 height 364
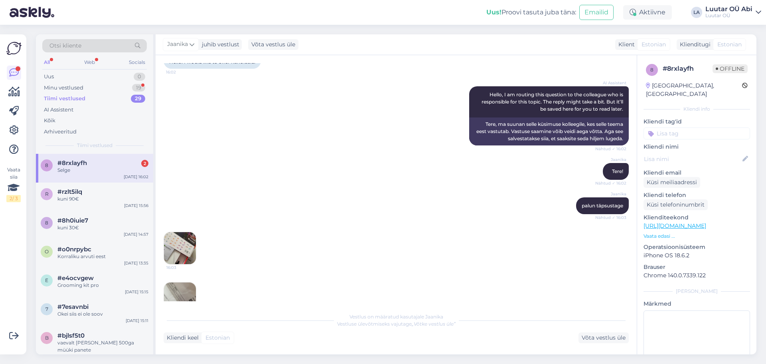
scroll to position [227, 0]
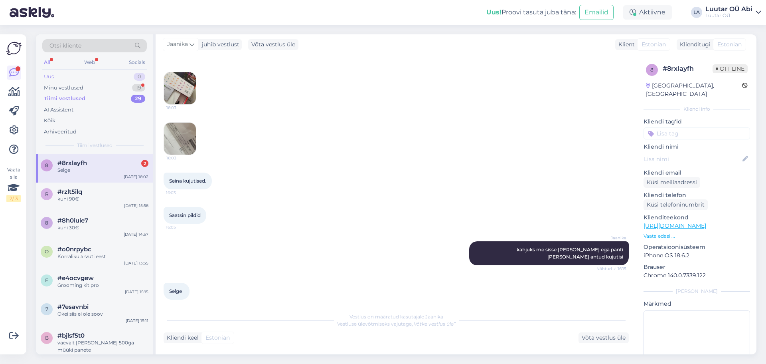
click at [101, 81] on div "Uus 0" at bounding box center [94, 76] width 105 height 11
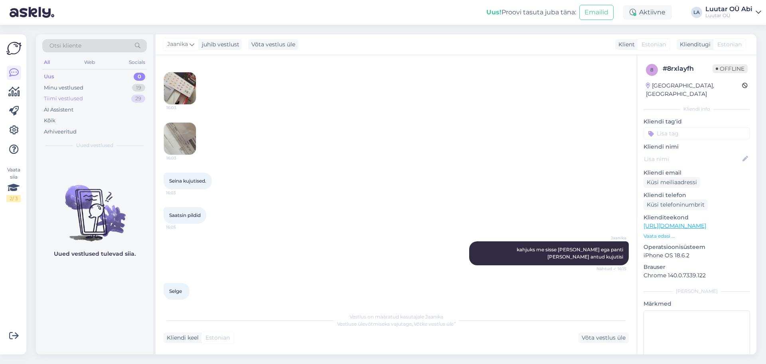
click at [92, 99] on div "Tiimi vestlused 29" at bounding box center [94, 98] width 105 height 11
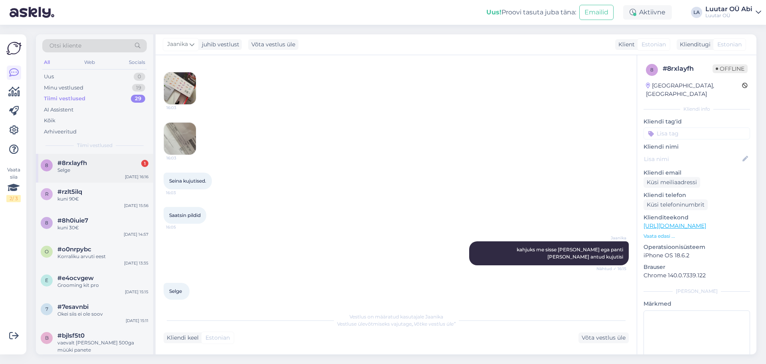
click at [84, 172] on div "Selge" at bounding box center [102, 169] width 91 height 7
click at [64, 108] on div "AI Assistent" at bounding box center [59, 110] width 30 height 8
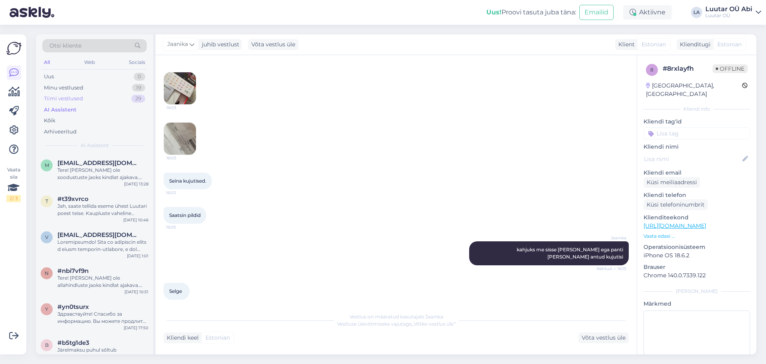
click at [70, 99] on div "Tiimi vestlused" at bounding box center [63, 99] width 39 height 8
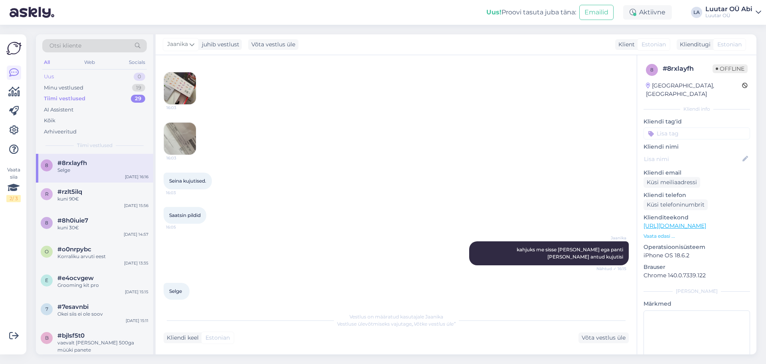
click at [70, 79] on div "Uus 0" at bounding box center [94, 76] width 105 height 11
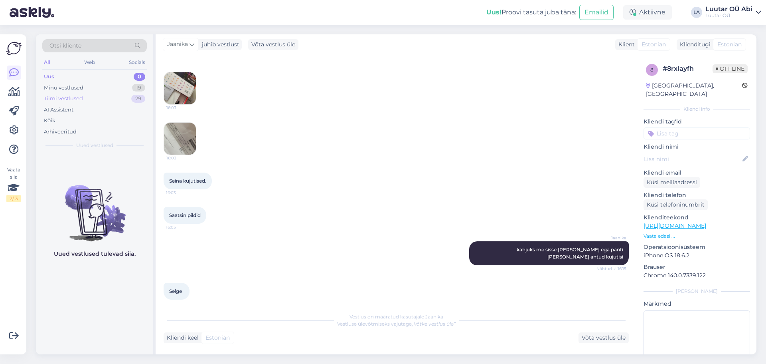
click at [73, 99] on div "Tiimi vestlused" at bounding box center [63, 99] width 39 height 8
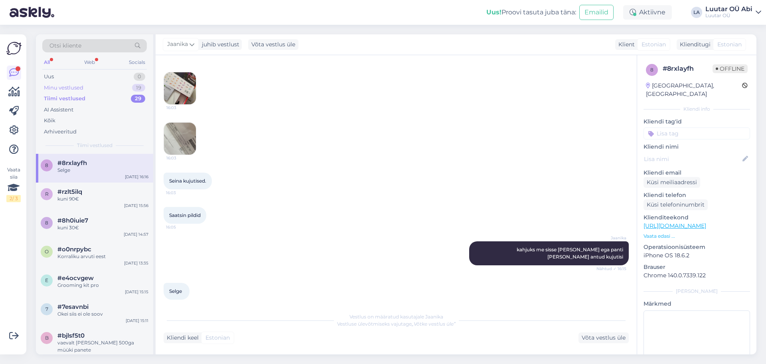
click at [83, 88] on div "Minu vestlused" at bounding box center [64, 88] width 40 height 8
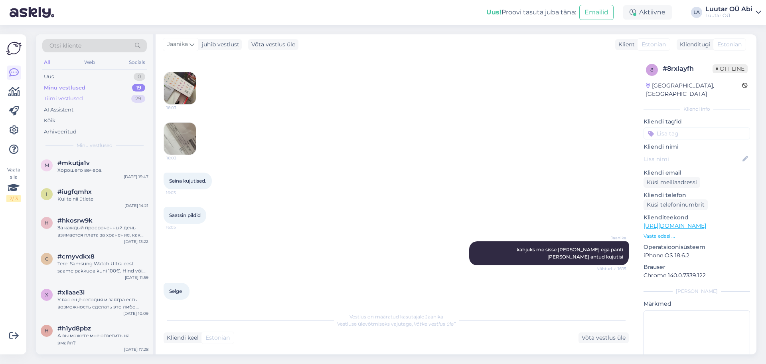
click at [83, 97] on div "Tiimi vestlused 29" at bounding box center [94, 98] width 105 height 11
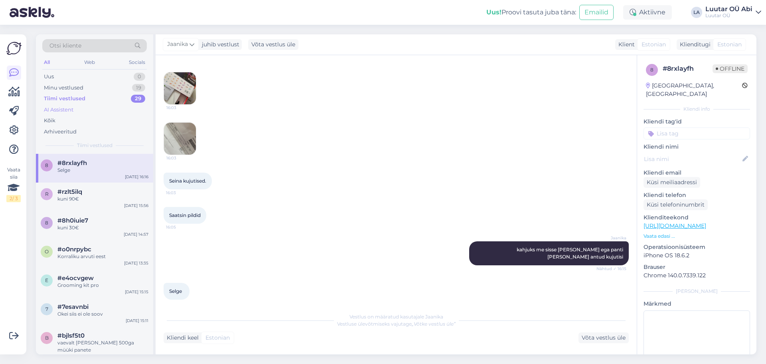
click at [75, 109] on div "AI Assistent" at bounding box center [94, 109] width 105 height 11
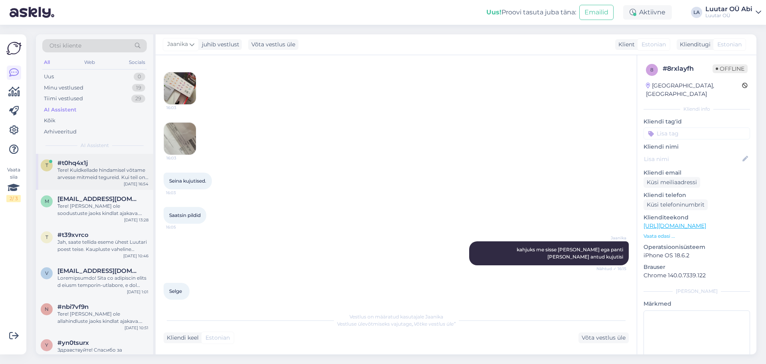
click at [93, 172] on div "Tere! Kuldkellade hindamisel võtame arvesse mitmeid tegureid. Kui teil on olema…" at bounding box center [102, 173] width 91 height 14
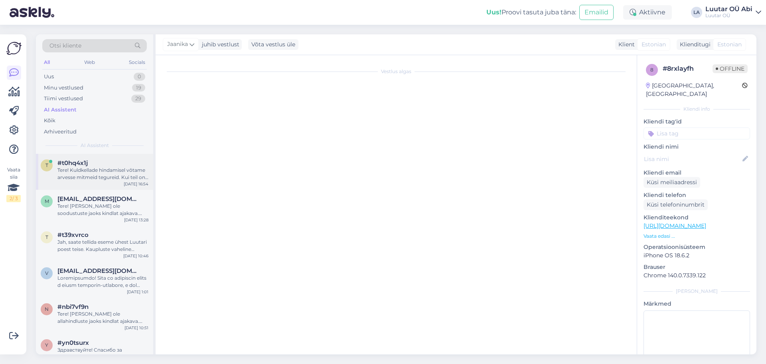
scroll to position [0, 0]
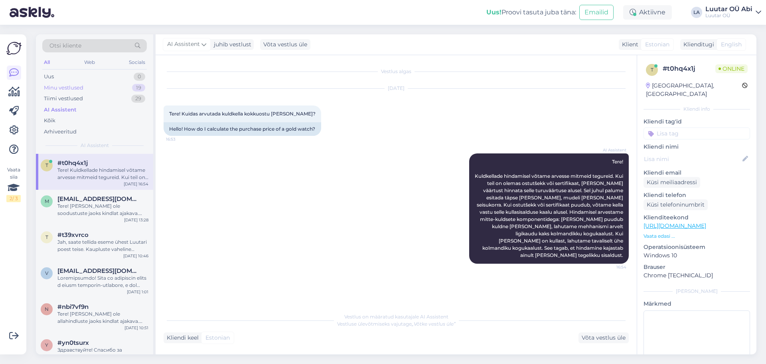
click at [69, 89] on div "Minu vestlused" at bounding box center [64, 88] width 40 height 8
